Goal: Task Accomplishment & Management: Use online tool/utility

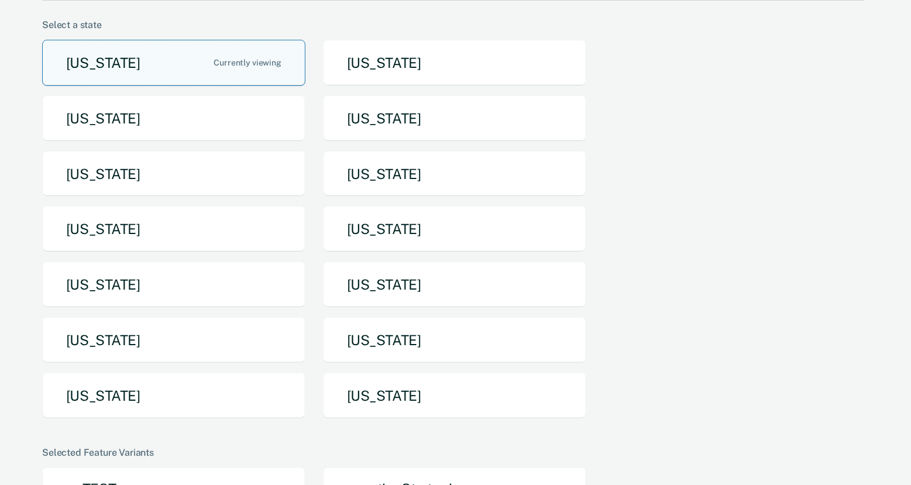
scroll to position [90, 0]
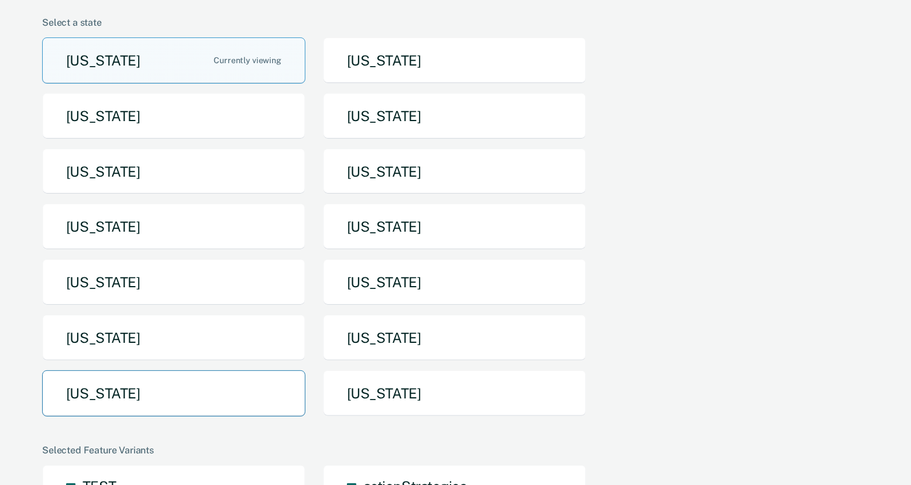
click at [148, 395] on button "Texas" at bounding box center [173, 393] width 263 height 46
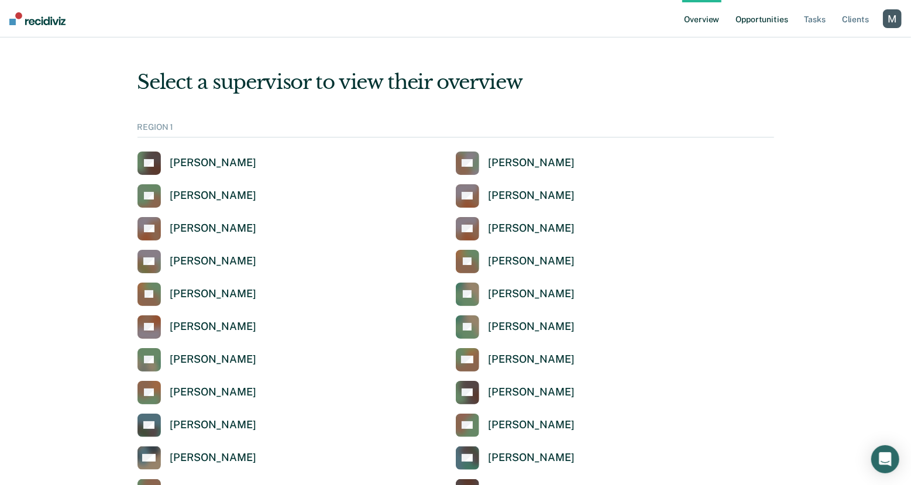
click at [779, 20] on link "Opportunities" at bounding box center [761, 18] width 57 height 37
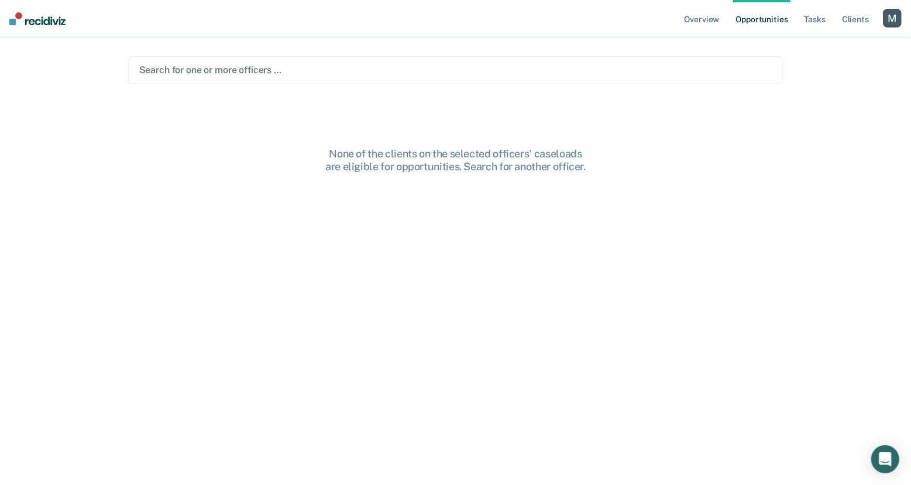
click at [300, 77] on div "Search for one or more officers …" at bounding box center [455, 70] width 635 height 16
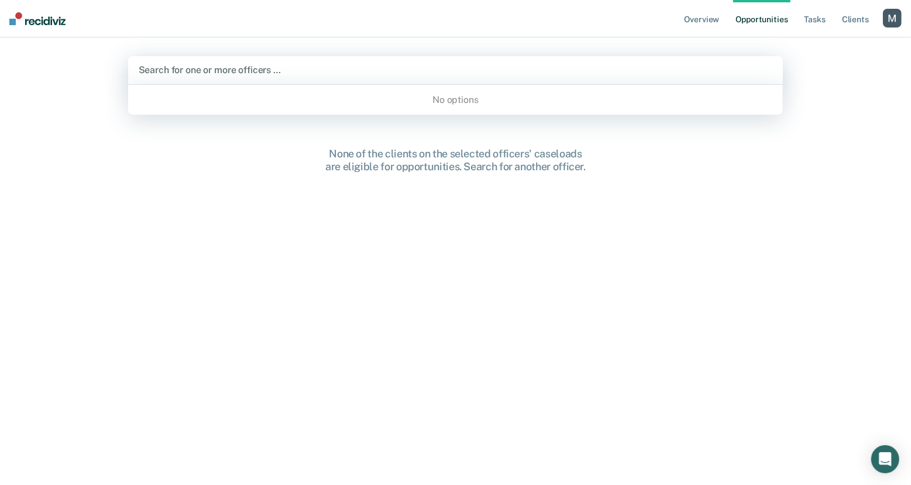
click at [278, 123] on main "Use Up and Down to choose options, press Enter to select the currently focused …" at bounding box center [455, 246] width 683 height 419
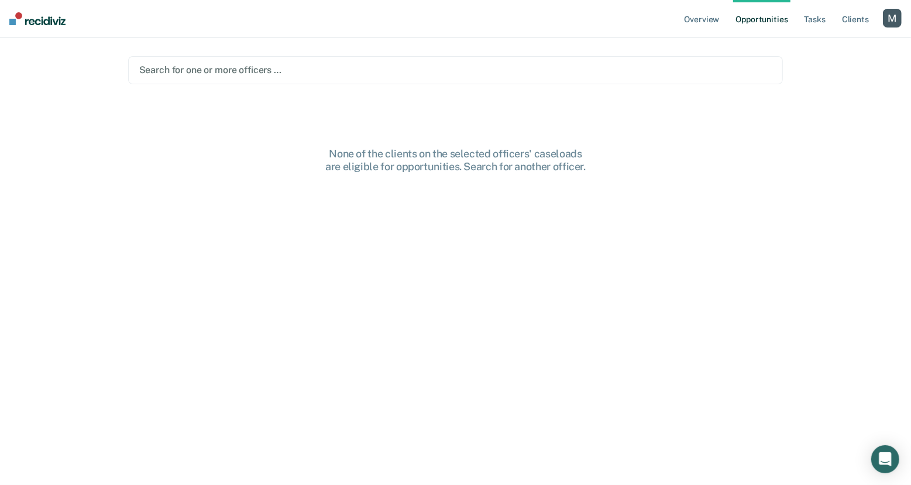
click at [296, 69] on div at bounding box center [455, 69] width 633 height 13
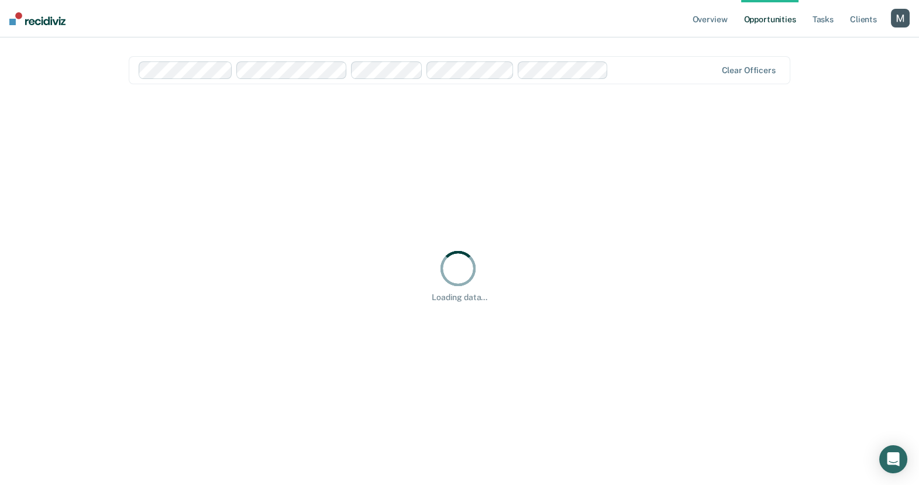
click at [361, 36] on nav "Overview Opportunities Tasks Client s Profile How it works Log Out" at bounding box center [459, 18] width 919 height 37
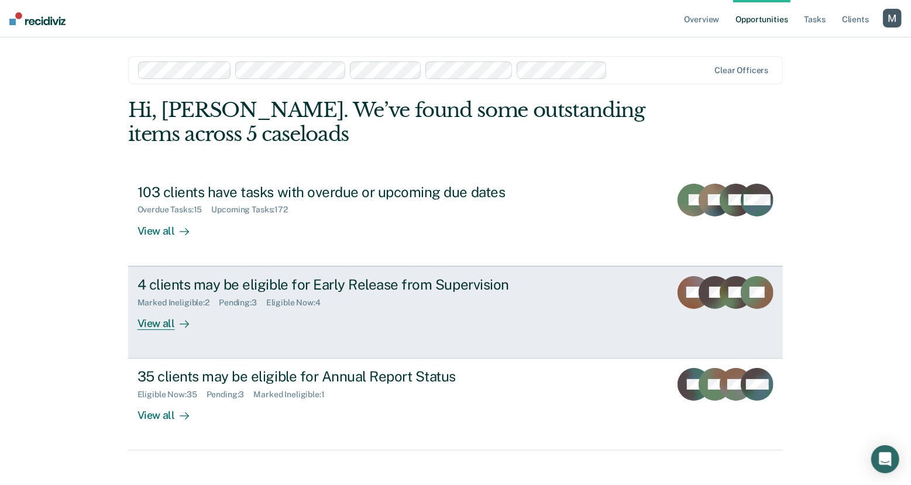
click at [267, 300] on div "Eligible Now : 4" at bounding box center [298, 303] width 64 height 10
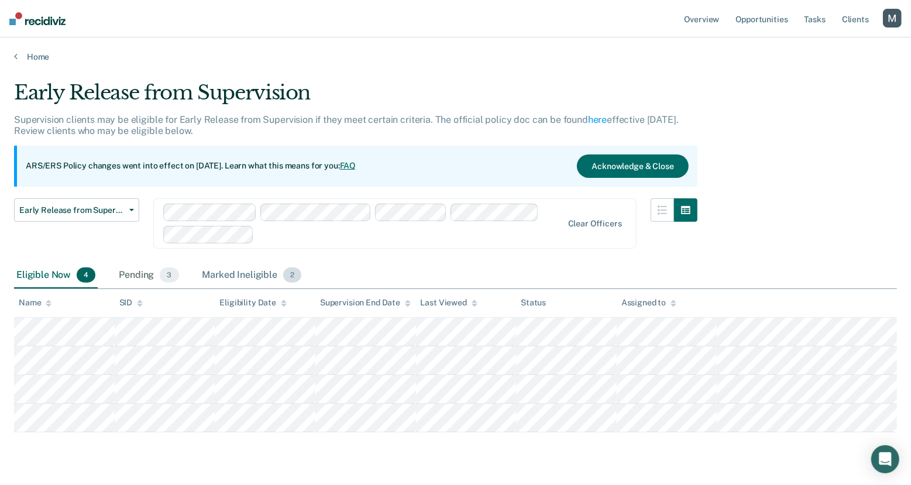
click at [228, 272] on div "Marked Ineligible 2" at bounding box center [252, 276] width 104 height 26
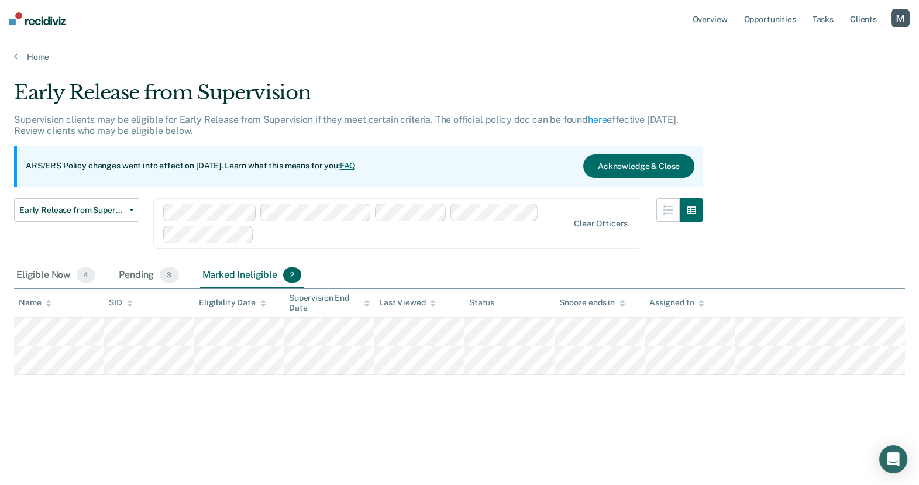
click at [899, 18] on div "button" at bounding box center [900, 18] width 19 height 19
click at [840, 75] on link "Log Out" at bounding box center [853, 77] width 94 height 10
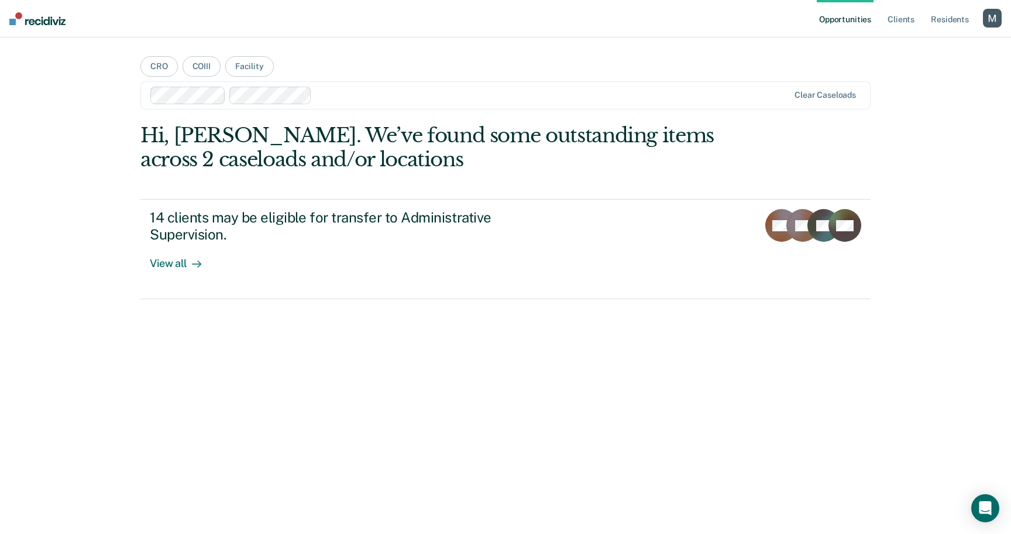
click at [989, 20] on div "button" at bounding box center [992, 18] width 19 height 19
click at [900, 46] on link "Profile" at bounding box center [945, 48] width 94 height 10
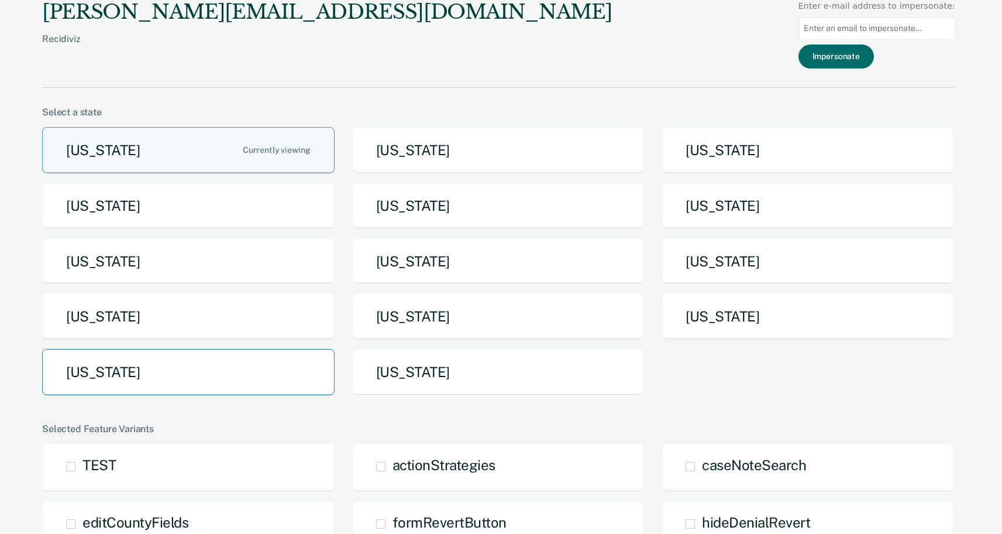
click at [232, 349] on button "Texas" at bounding box center [188, 372] width 293 height 46
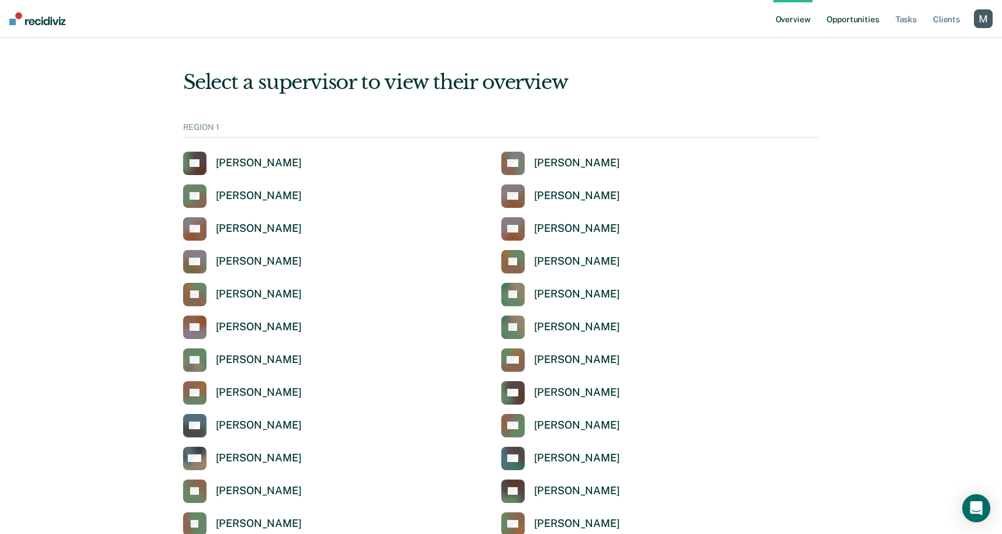
click at [841, 23] on link "Opportunities" at bounding box center [852, 18] width 57 height 37
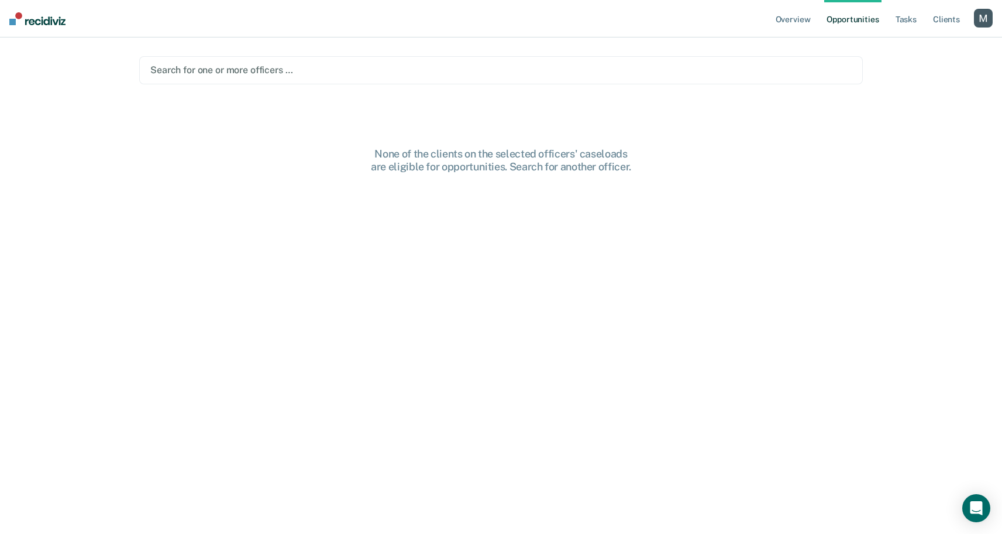
click at [407, 73] on div at bounding box center [501, 69] width 702 height 13
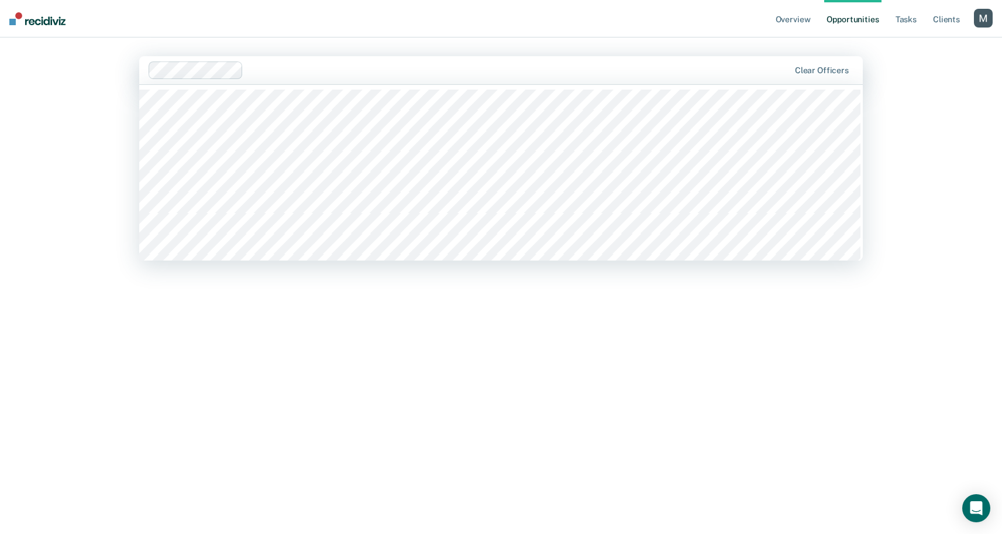
click at [404, 77] on div at bounding box center [470, 70] width 642 height 18
click at [432, 78] on div at bounding box center [474, 70] width 648 height 18
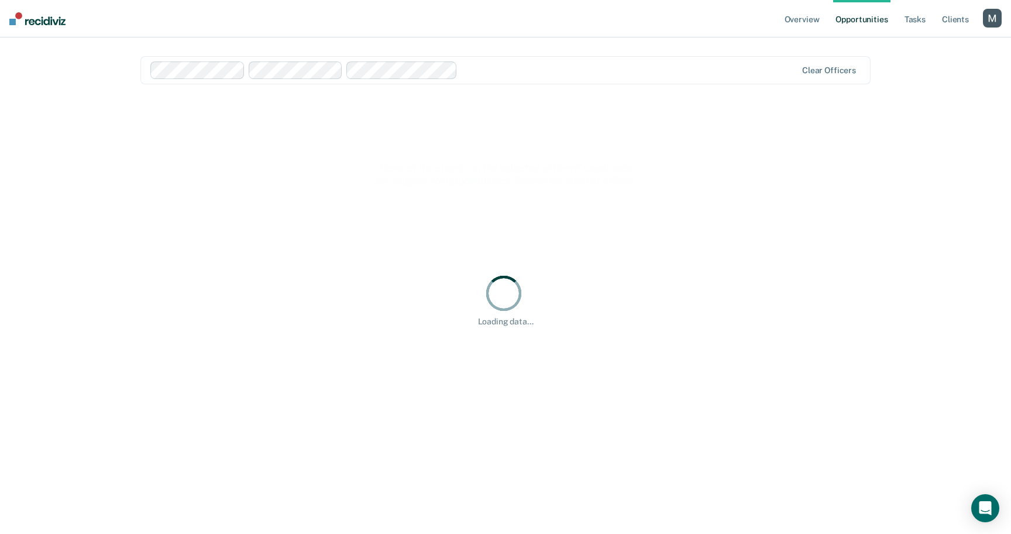
click at [469, 81] on div "Clear officers" at bounding box center [505, 70] width 730 height 28
click at [493, 47] on main "option Abril Acuna, selected. Clear officers Loading data..." at bounding box center [505, 271] width 758 height 468
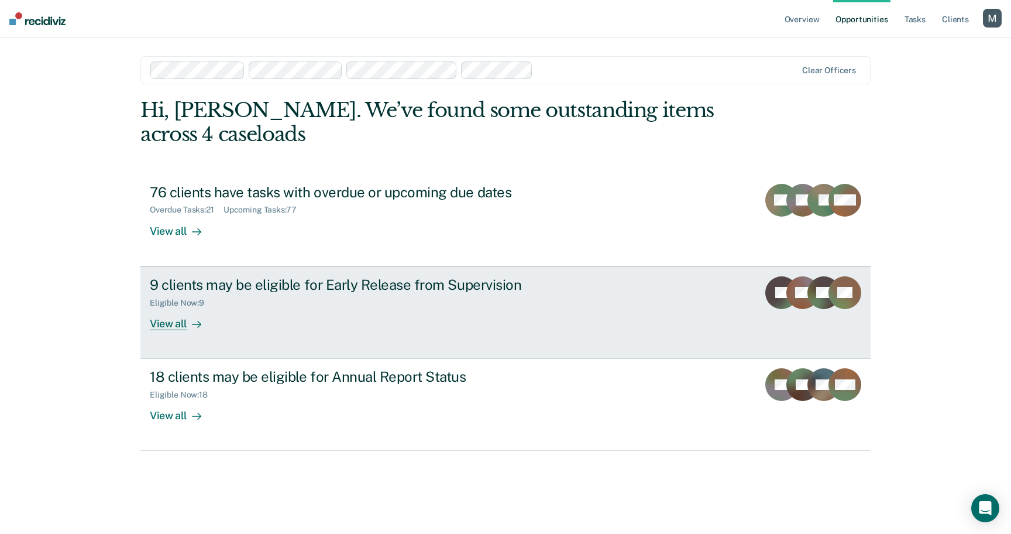
click at [287, 306] on div "Eligible Now : 9" at bounding box center [355, 300] width 411 height 15
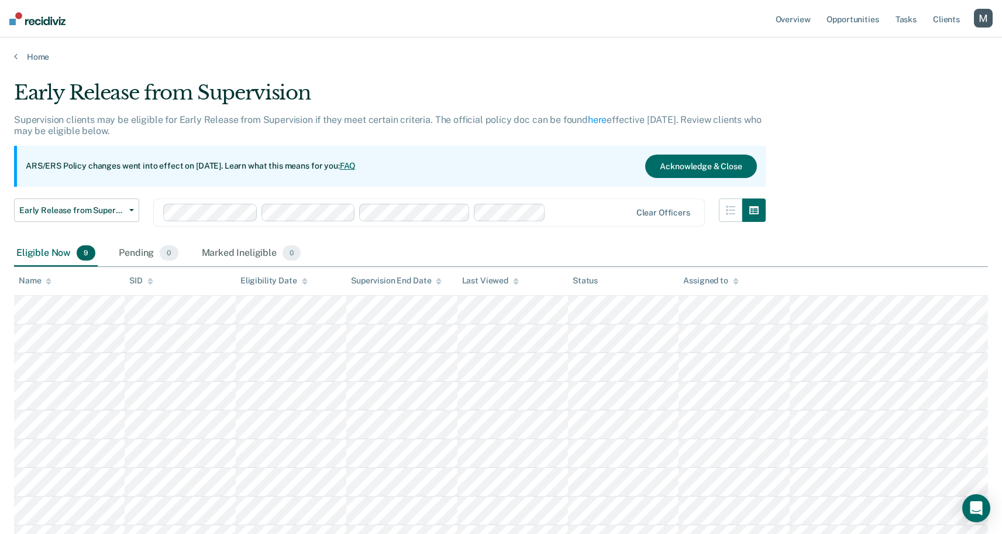
click at [586, 213] on div at bounding box center [591, 211] width 80 height 13
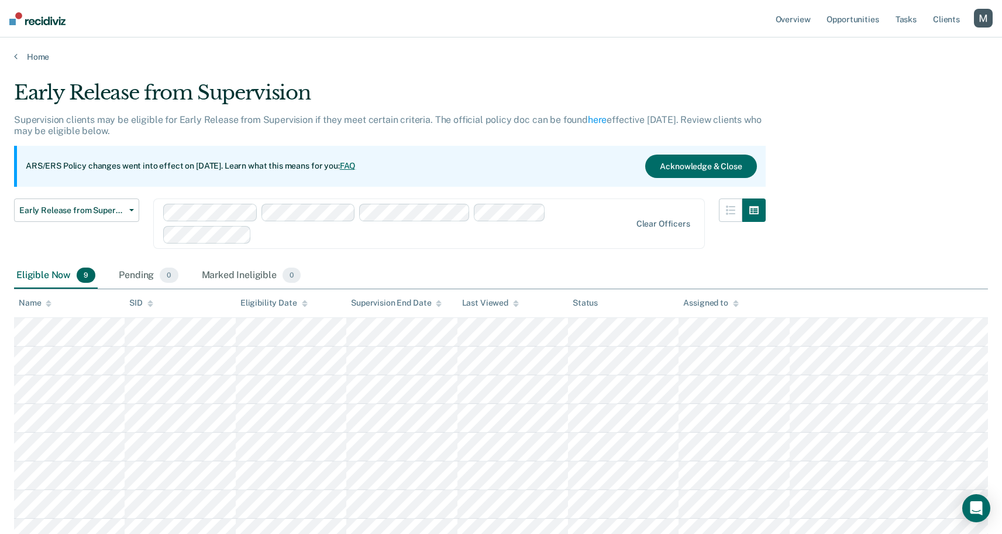
click at [560, 236] on div at bounding box center [443, 234] width 374 height 13
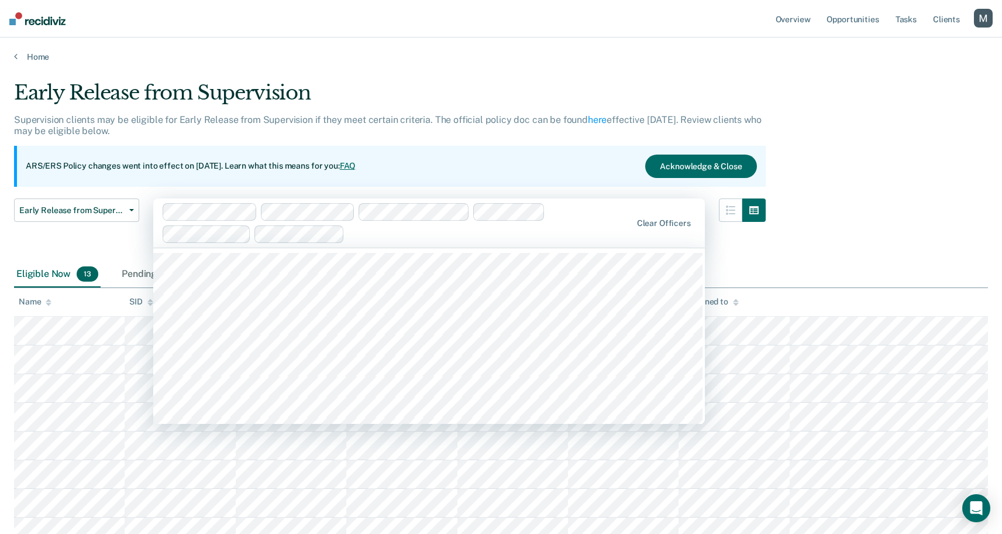
click at [360, 242] on div at bounding box center [398, 223] width 470 height 40
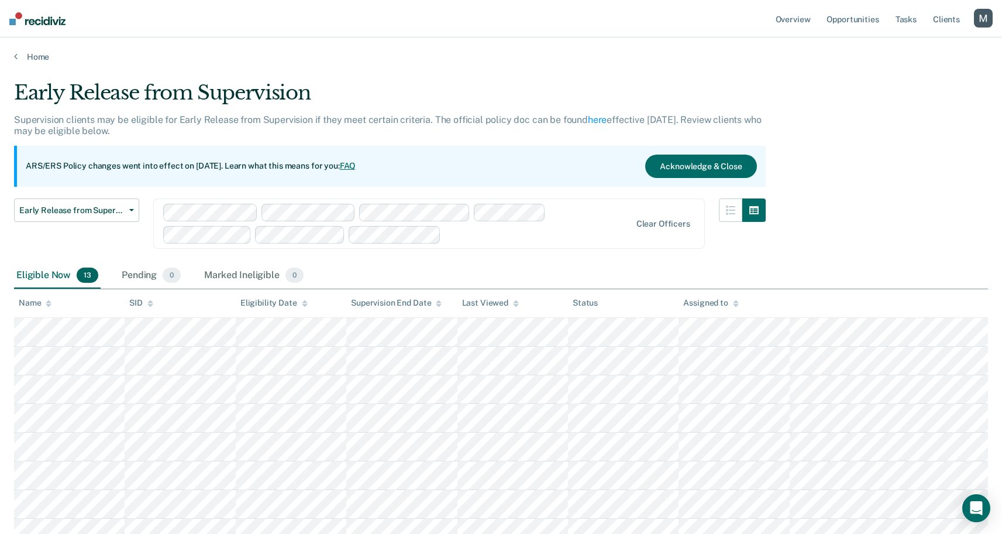
click at [380, 242] on div "Clear officers" at bounding box center [429, 223] width 552 height 50
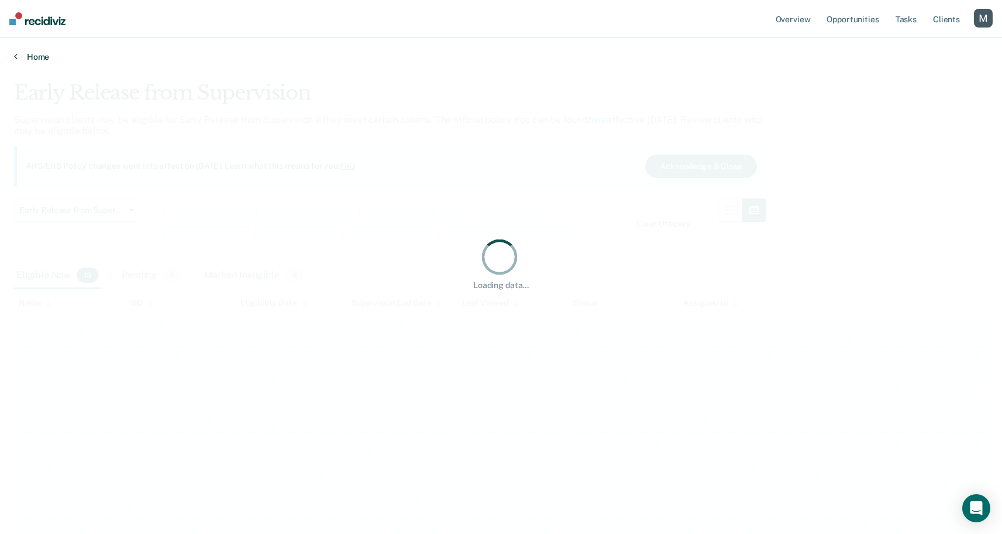
click at [520, 60] on link "Home" at bounding box center [501, 56] width 974 height 11
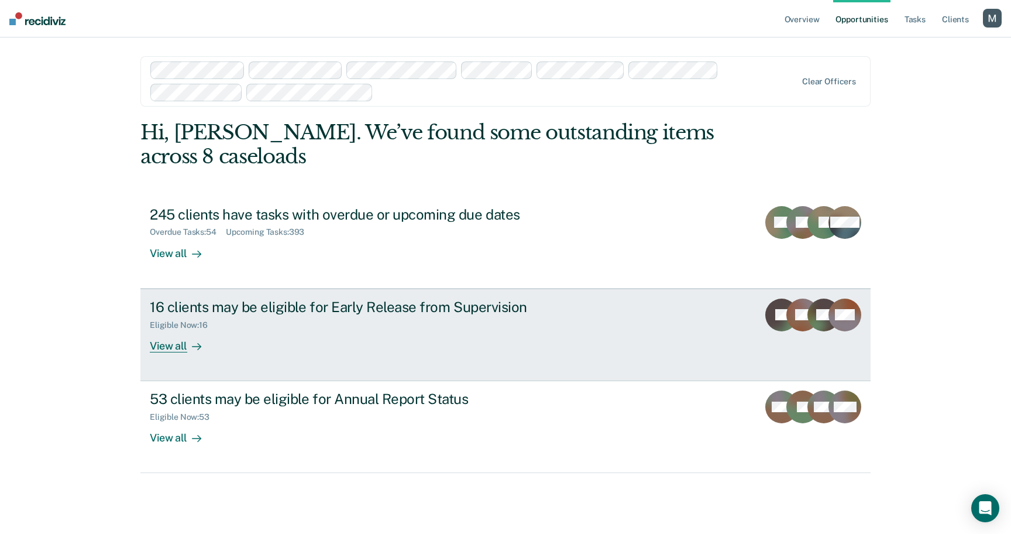
click at [390, 334] on div "16 clients may be eligible for Early Release from Supervision Eligible Now : 16…" at bounding box center [369, 325] width 439 height 54
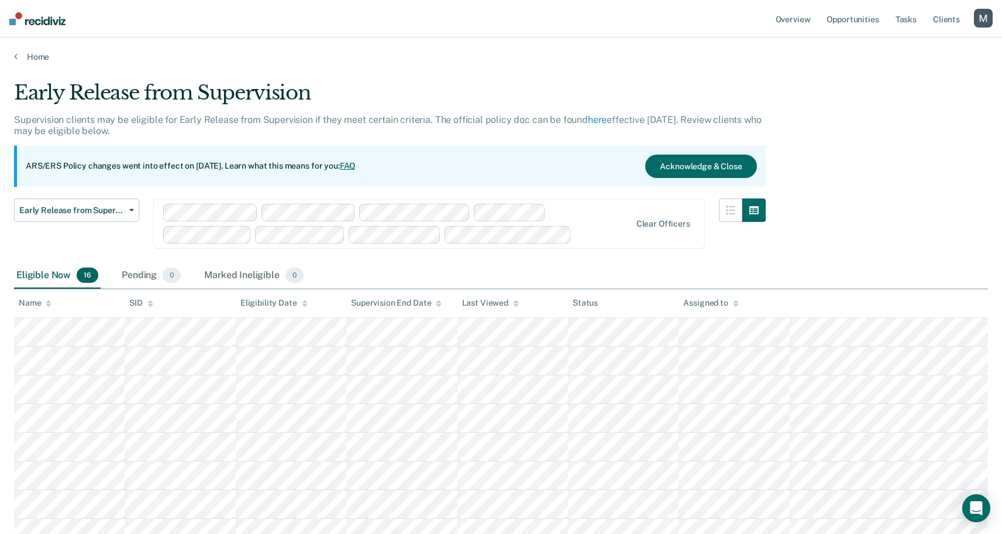
click at [576, 238] on div at bounding box center [603, 234] width 54 height 13
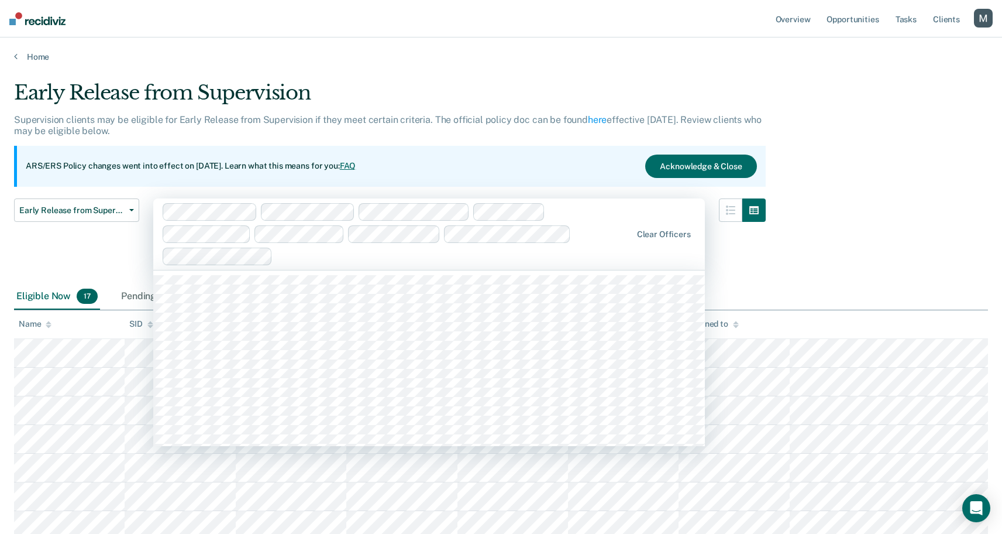
click at [606, 249] on div at bounding box center [454, 255] width 354 height 13
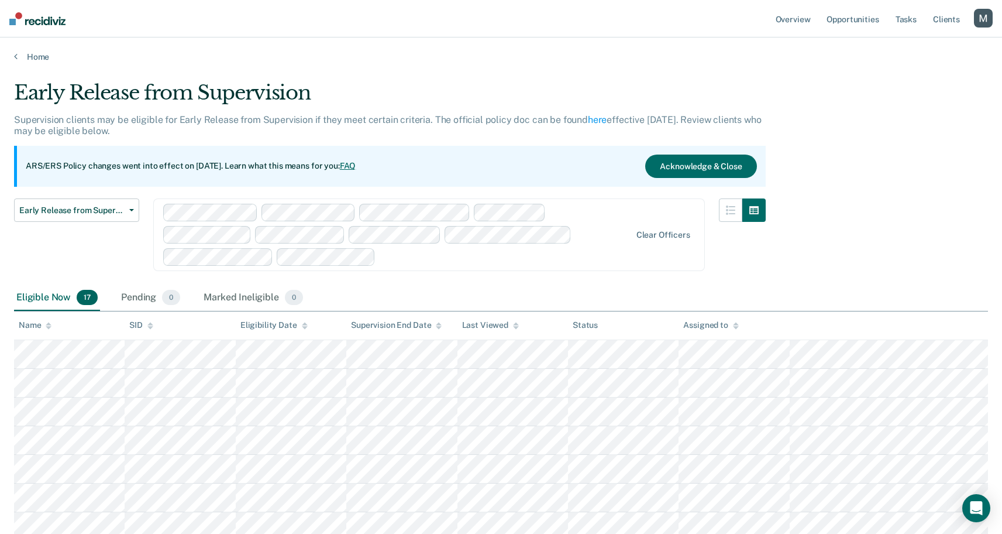
click at [582, 258] on div at bounding box center [505, 256] width 250 height 13
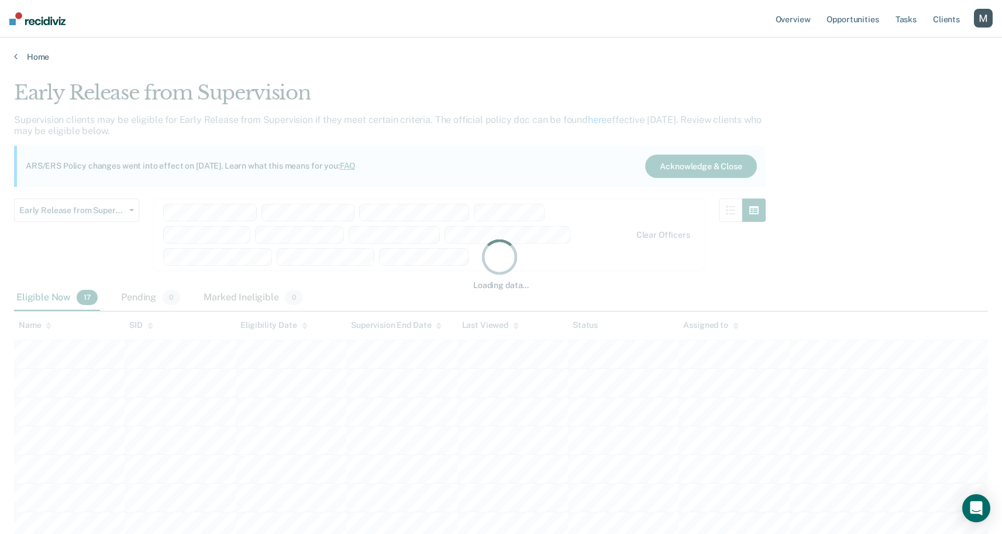
click at [611, 78] on main "Early Release from Supervision Supervision clients may be eligible for Early Re…" at bounding box center [501, 296] width 1002 height 468
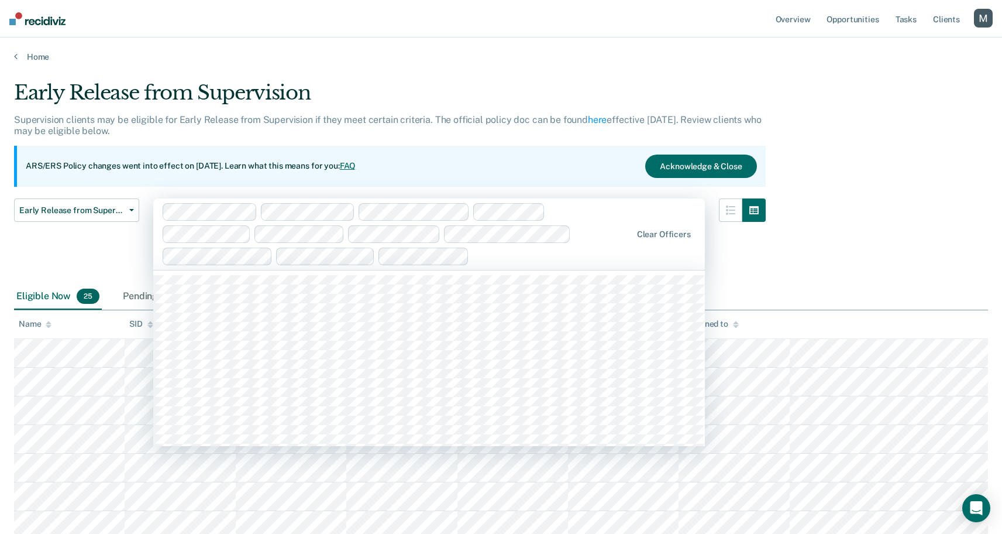
click at [474, 260] on div at bounding box center [552, 255] width 157 height 13
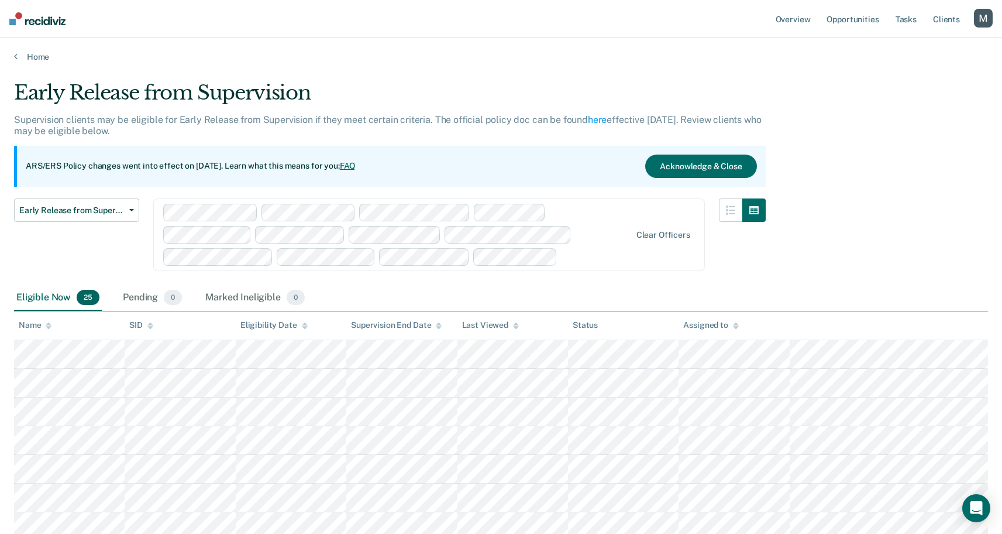
click at [562, 262] on div at bounding box center [596, 256] width 68 height 13
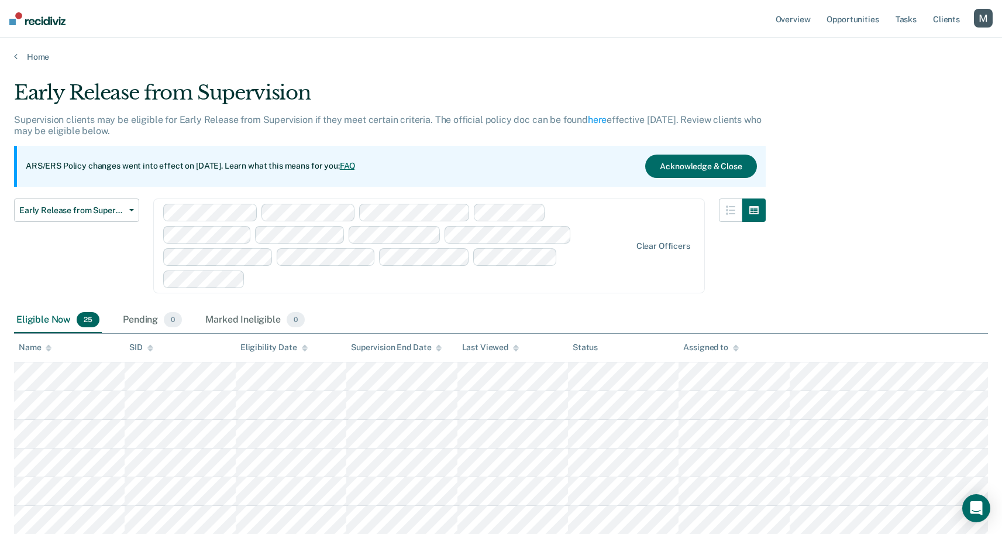
click at [573, 87] on div "Early Release from Supervision" at bounding box center [390, 97] width 752 height 33
click at [555, 272] on div at bounding box center [440, 278] width 381 height 13
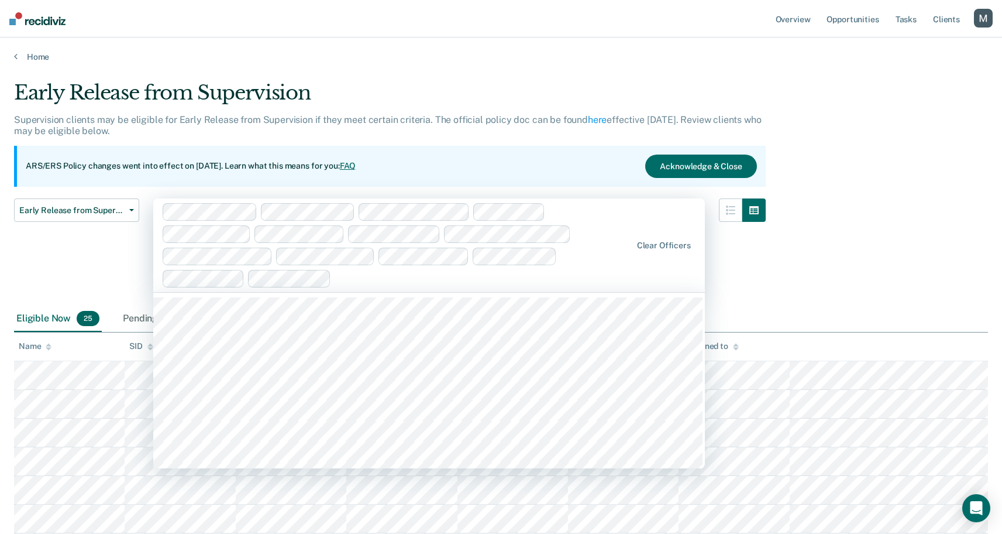
click at [624, 271] on div at bounding box center [483, 277] width 295 height 13
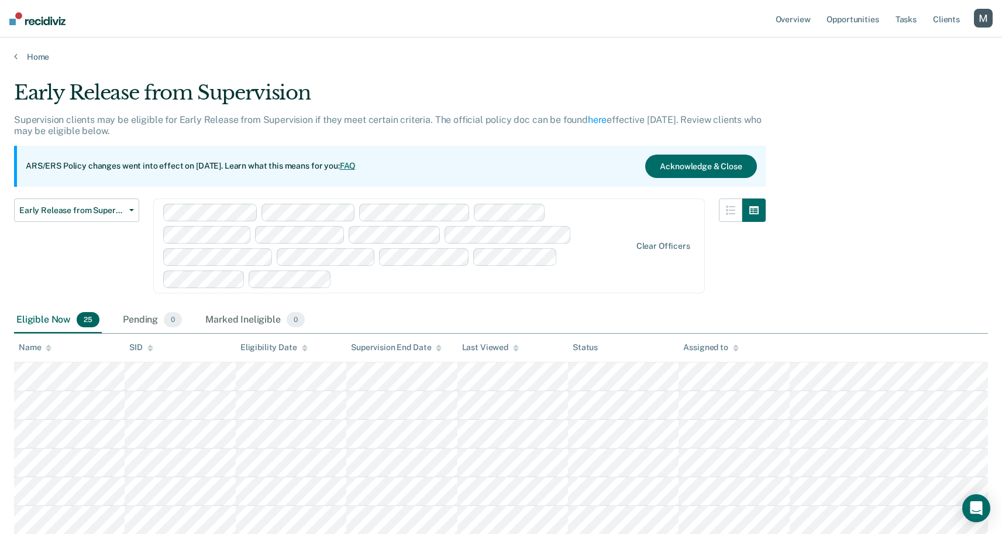
click at [628, 272] on div at bounding box center [483, 278] width 294 height 13
click at [102, 208] on span "Early Release from Supervision" at bounding box center [71, 210] width 105 height 10
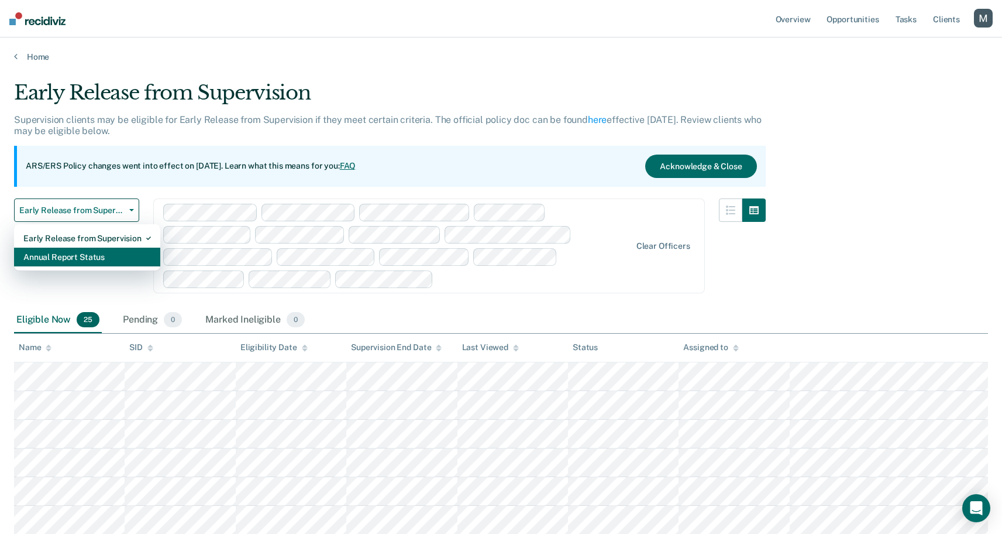
click at [95, 249] on div "Annual Report Status" at bounding box center [87, 256] width 128 height 19
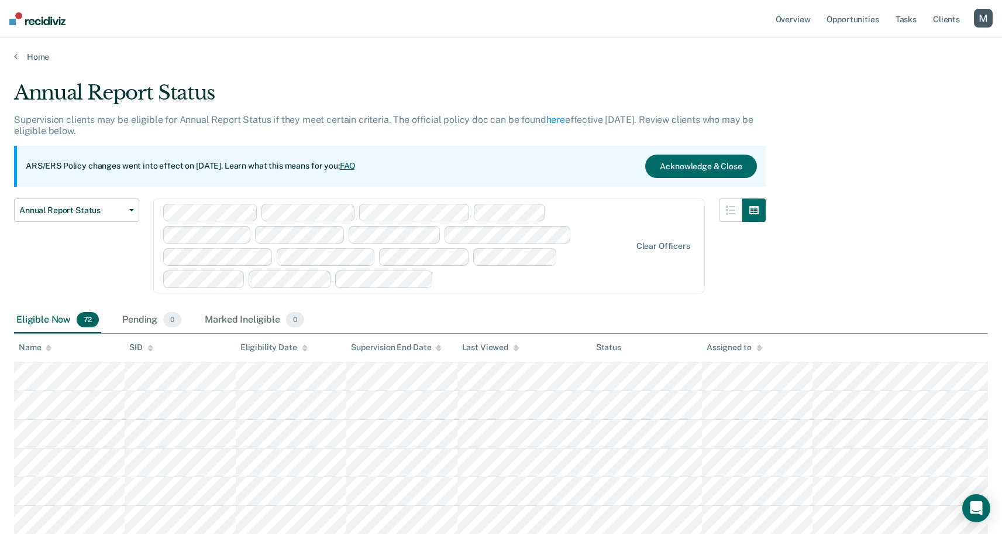
click at [337, 290] on div "Clear officers" at bounding box center [429, 245] width 552 height 95
click at [428, 288] on div "Clear officers" at bounding box center [429, 245] width 552 height 95
click at [613, 283] on div at bounding box center [622, 278] width 18 height 13
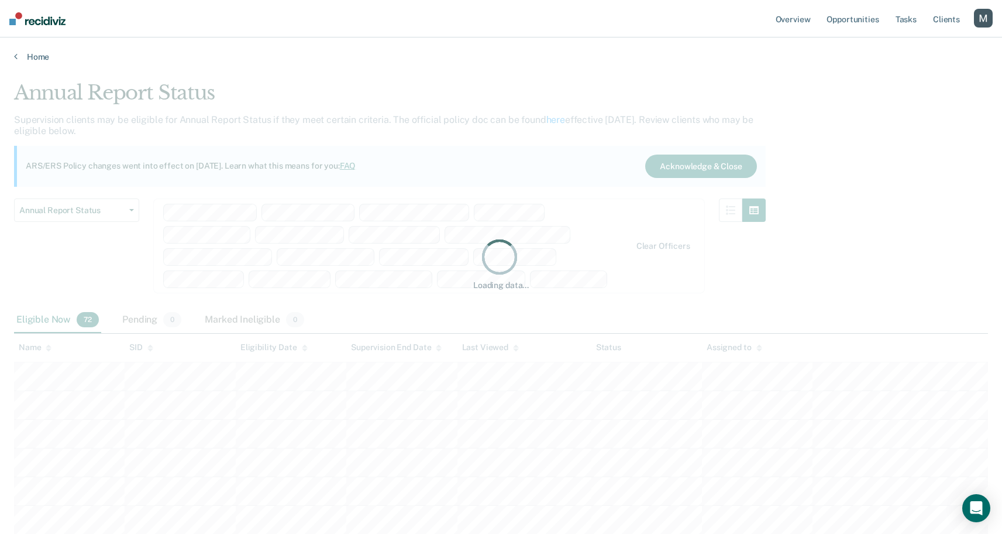
click at [472, 301] on div "Loading data..." at bounding box center [501, 263] width 974 height 365
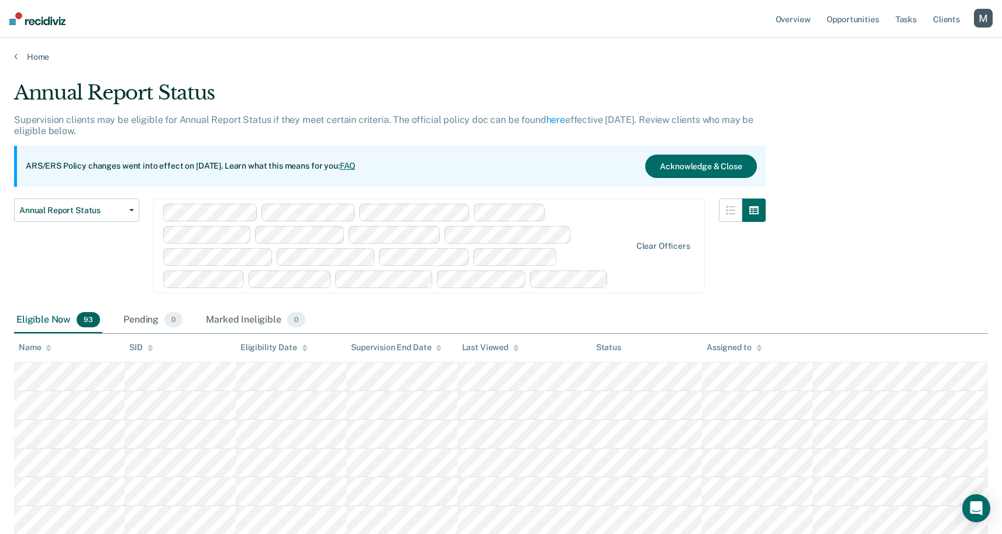
click at [509, 286] on div at bounding box center [397, 246] width 469 height 84
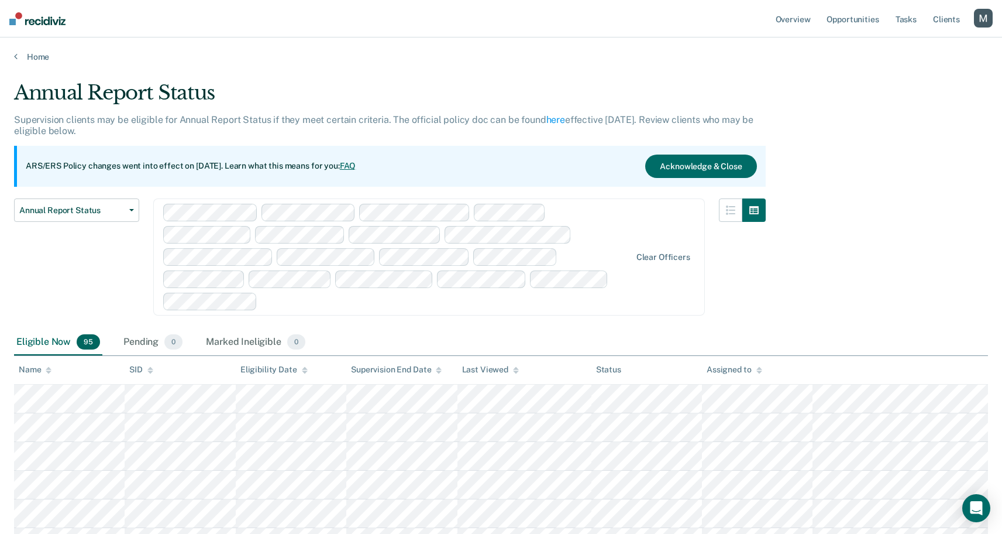
click at [552, 294] on div at bounding box center [446, 300] width 368 height 13
click at [624, 294] on div at bounding box center [446, 300] width 368 height 13
click at [631, 294] on div at bounding box center [484, 300] width 291 height 13
click at [438, 303] on div at bounding box center [534, 300] width 193 height 13
click at [428, 310] on div "Clear officers" at bounding box center [429, 256] width 552 height 117
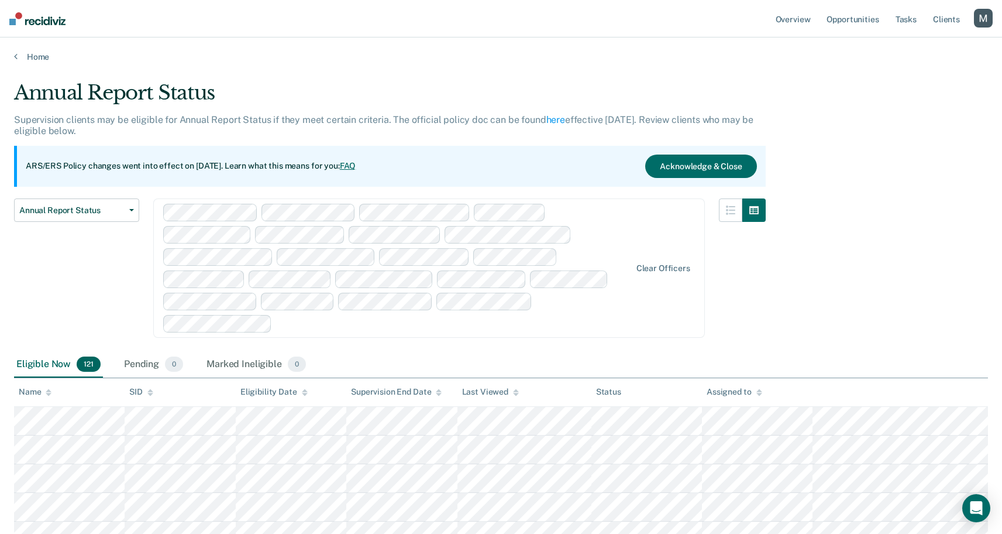
click at [507, 317] on div at bounding box center [454, 323] width 354 height 13
click at [584, 59] on link "Home" at bounding box center [501, 56] width 974 height 11
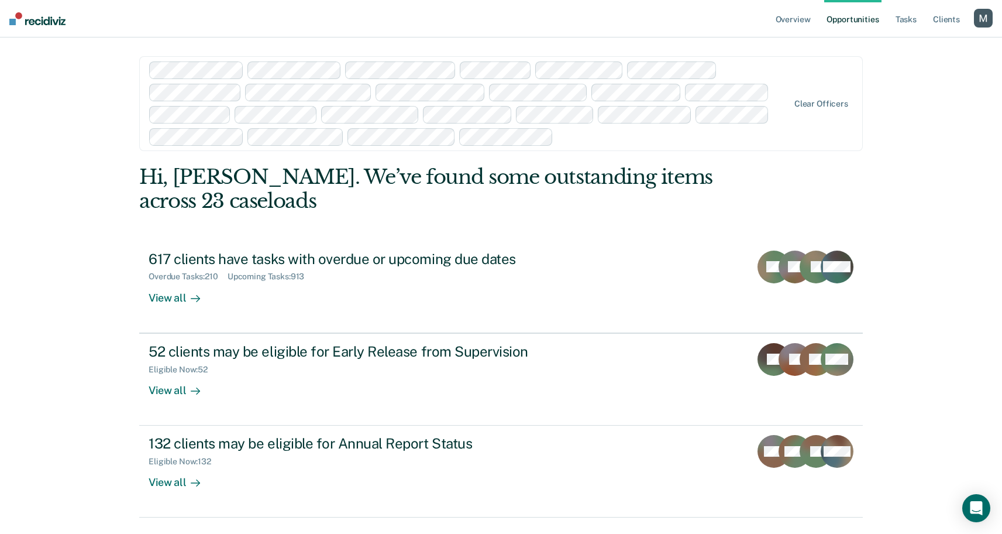
click at [986, 25] on div "button" at bounding box center [983, 18] width 19 height 19
click at [942, 81] on link "Log Out" at bounding box center [936, 77] width 94 height 10
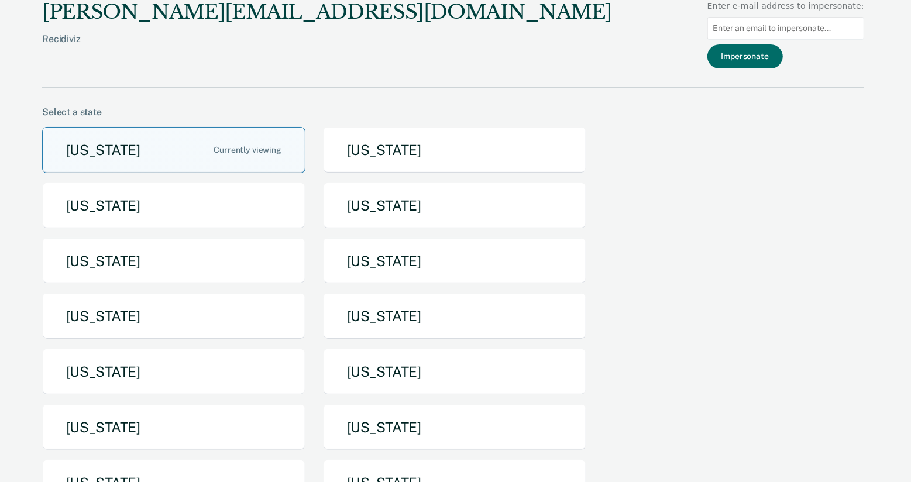
click at [118, 158] on button "Arizona" at bounding box center [173, 150] width 263 height 46
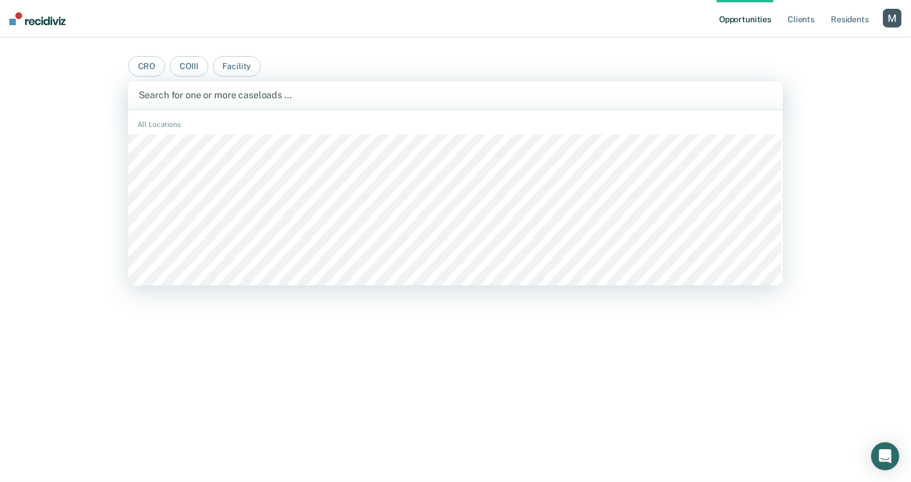
click at [339, 104] on div "Search for one or more caseloads …" at bounding box center [455, 95] width 655 height 28
click at [314, 129] on div "All Locations" at bounding box center [455, 124] width 655 height 11
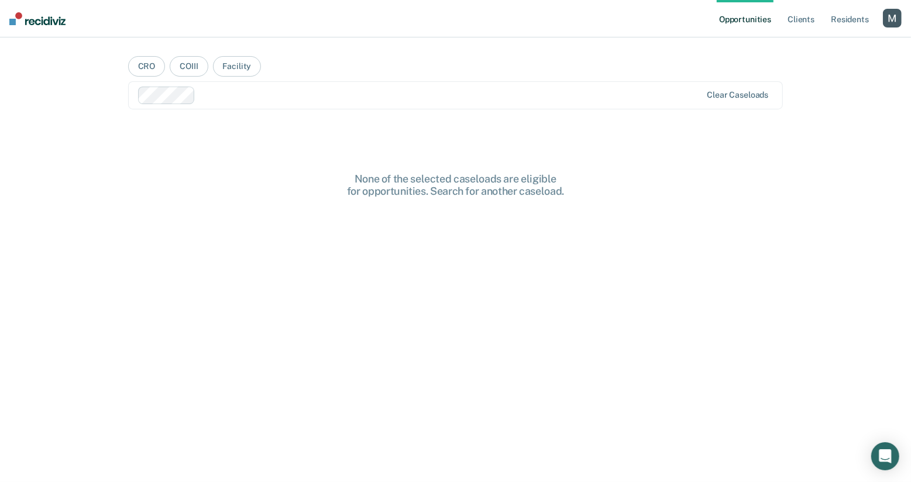
click at [487, 97] on div at bounding box center [450, 94] width 501 height 13
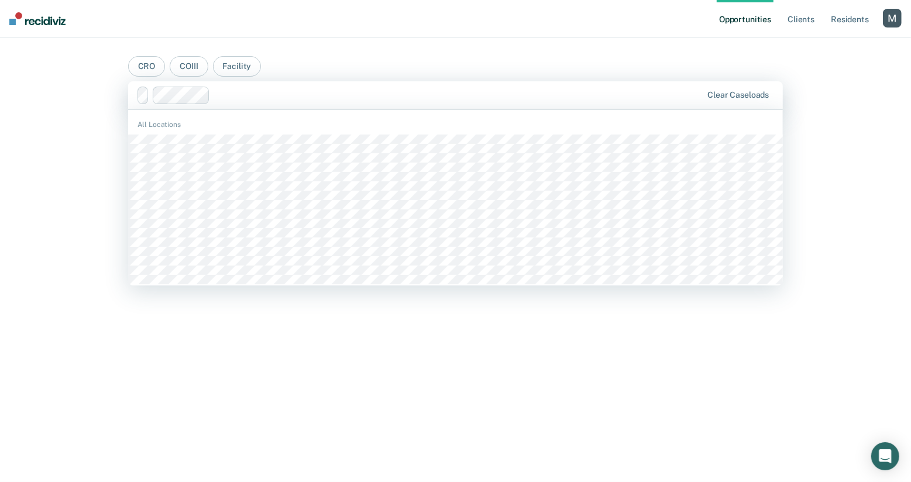
click at [506, 89] on div at bounding box center [458, 94] width 487 height 13
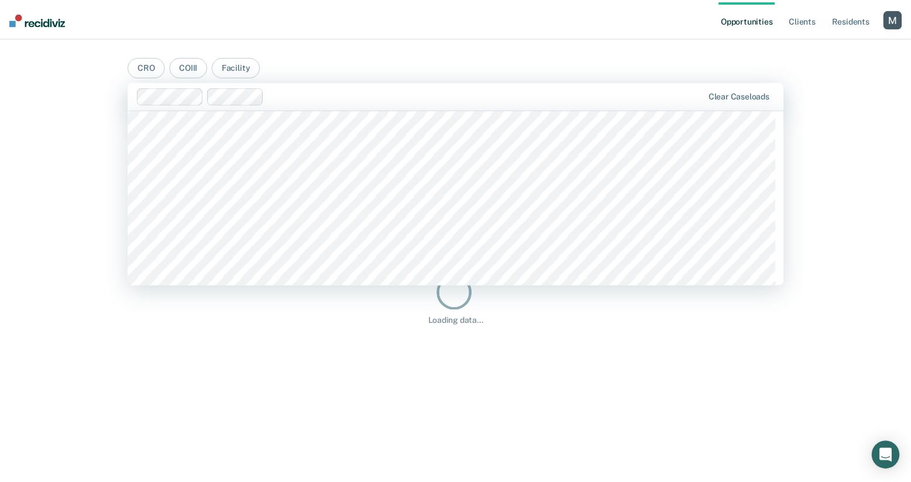
scroll to position [781, 0]
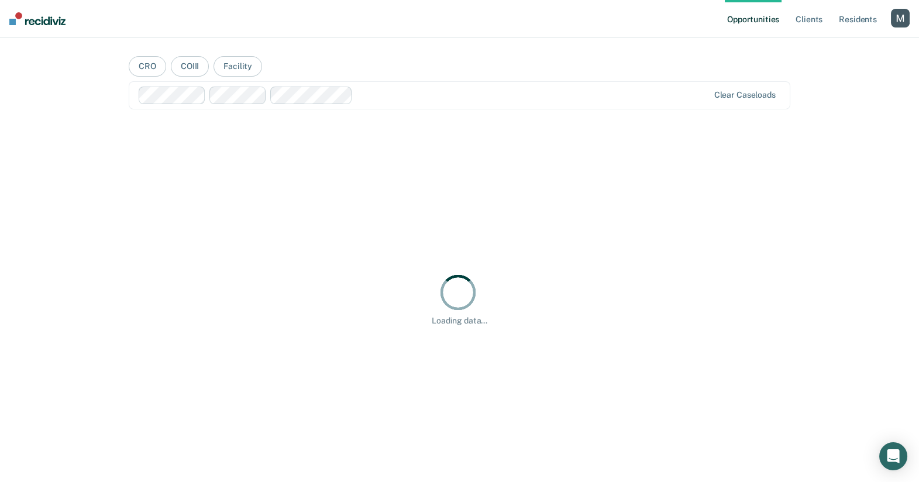
click at [479, 67] on main "CRO COIII Facility Clear caseloads Loading data..." at bounding box center [459, 245] width 689 height 417
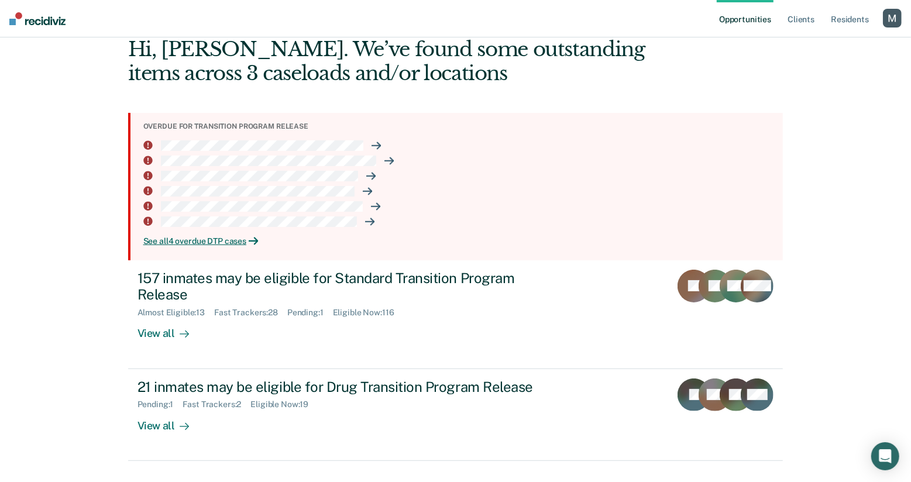
scroll to position [94, 0]
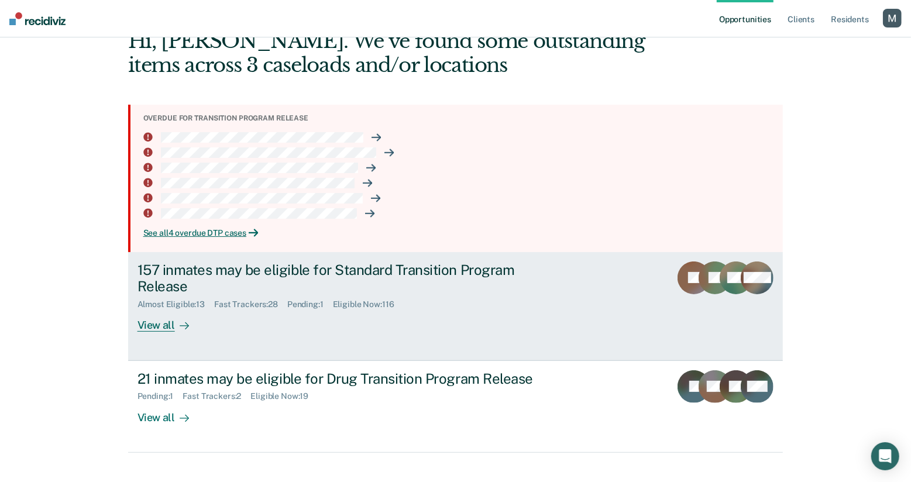
click at [321, 283] on div "157 inmates may be eligible for Standard Transition Program Release" at bounding box center [342, 279] width 411 height 34
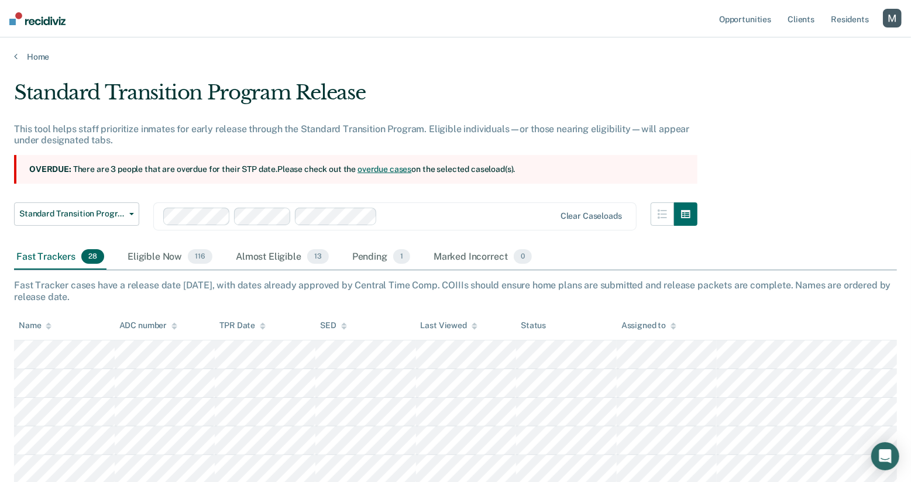
scroll to position [85, 0]
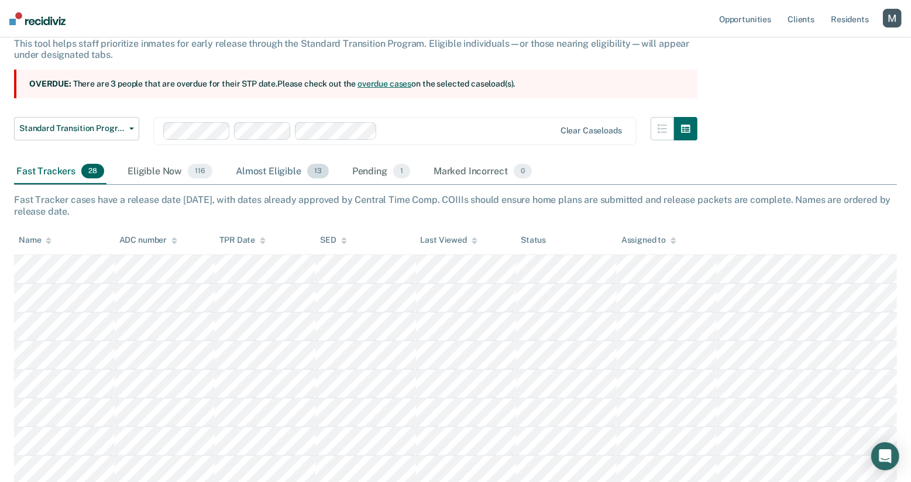
drag, startPoint x: 161, startPoint y: 170, endPoint x: 234, endPoint y: 167, distance: 73.2
click at [161, 170] on div "Eligible Now 116" at bounding box center [170, 172] width 90 height 26
click at [250, 169] on div "Almost Eligible 13" at bounding box center [282, 172] width 98 height 26
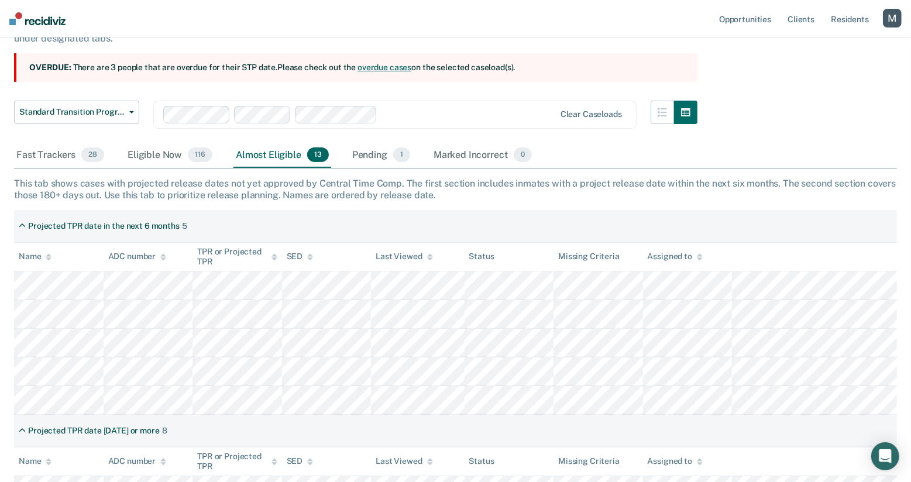
scroll to position [104, 0]
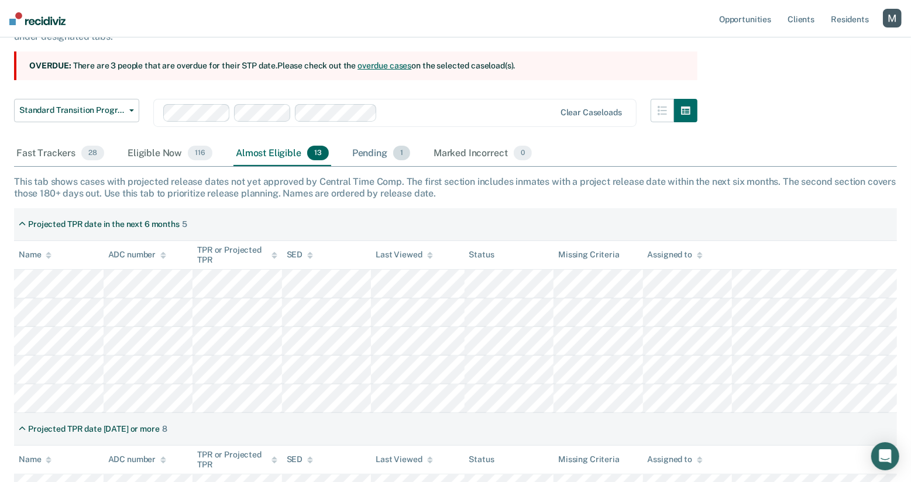
click at [369, 156] on div "Pending 1" at bounding box center [381, 154] width 63 height 26
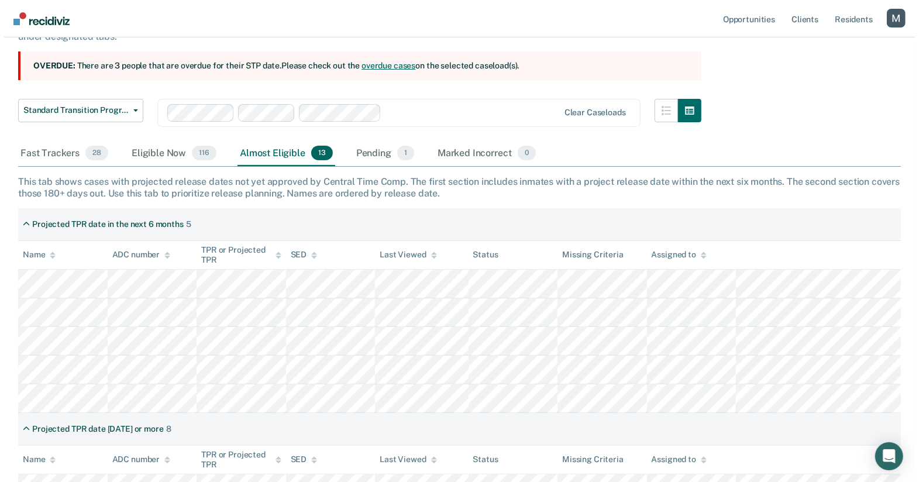
scroll to position [0, 0]
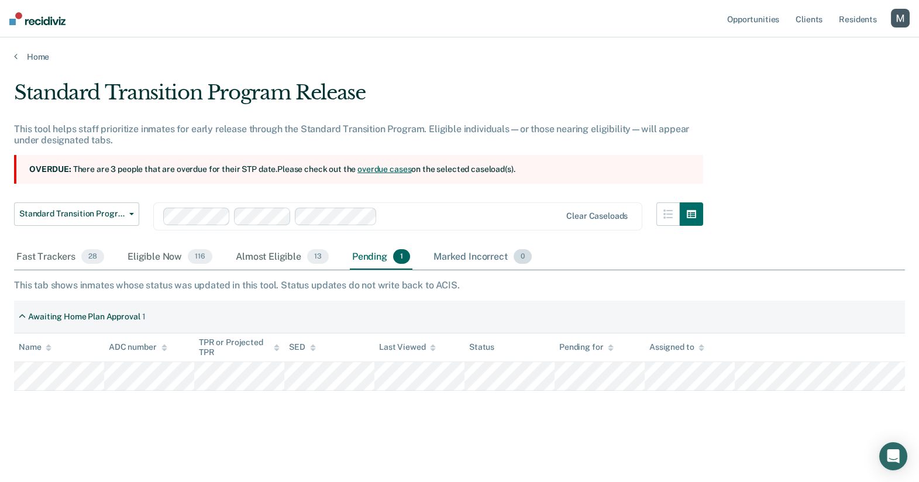
click at [472, 253] on div "Marked Incorrect 0" at bounding box center [482, 258] width 103 height 26
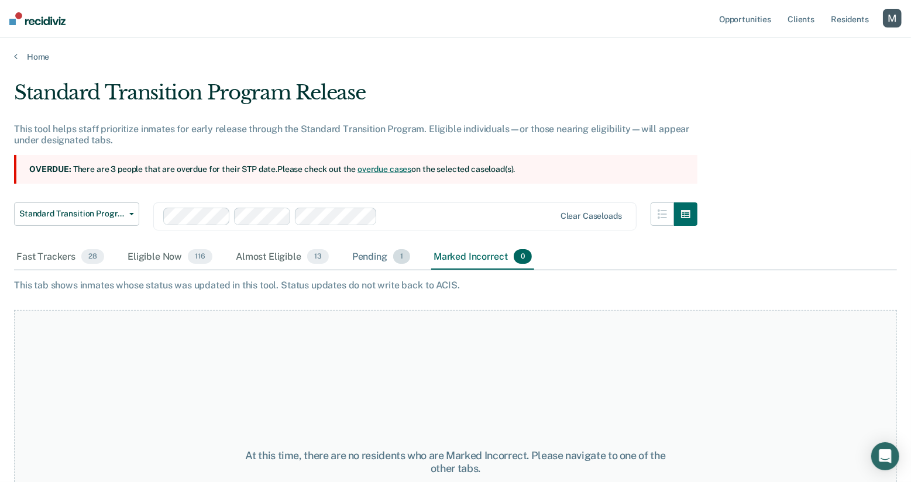
click at [361, 254] on div "Pending 1" at bounding box center [381, 258] width 63 height 26
